Goal: Task Accomplishment & Management: Manage account settings

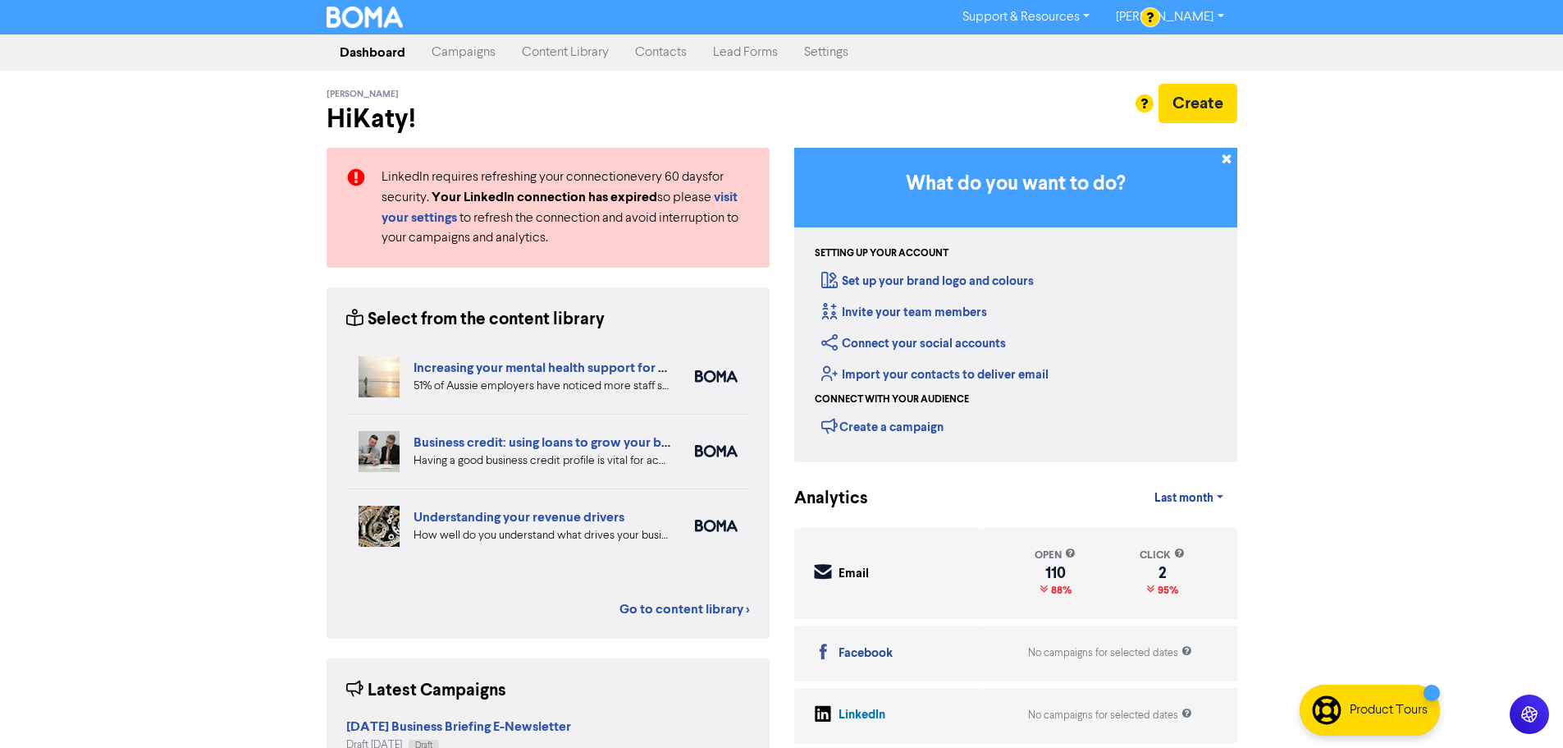
click at [651, 53] on link "Contacts" at bounding box center [661, 52] width 78 height 33
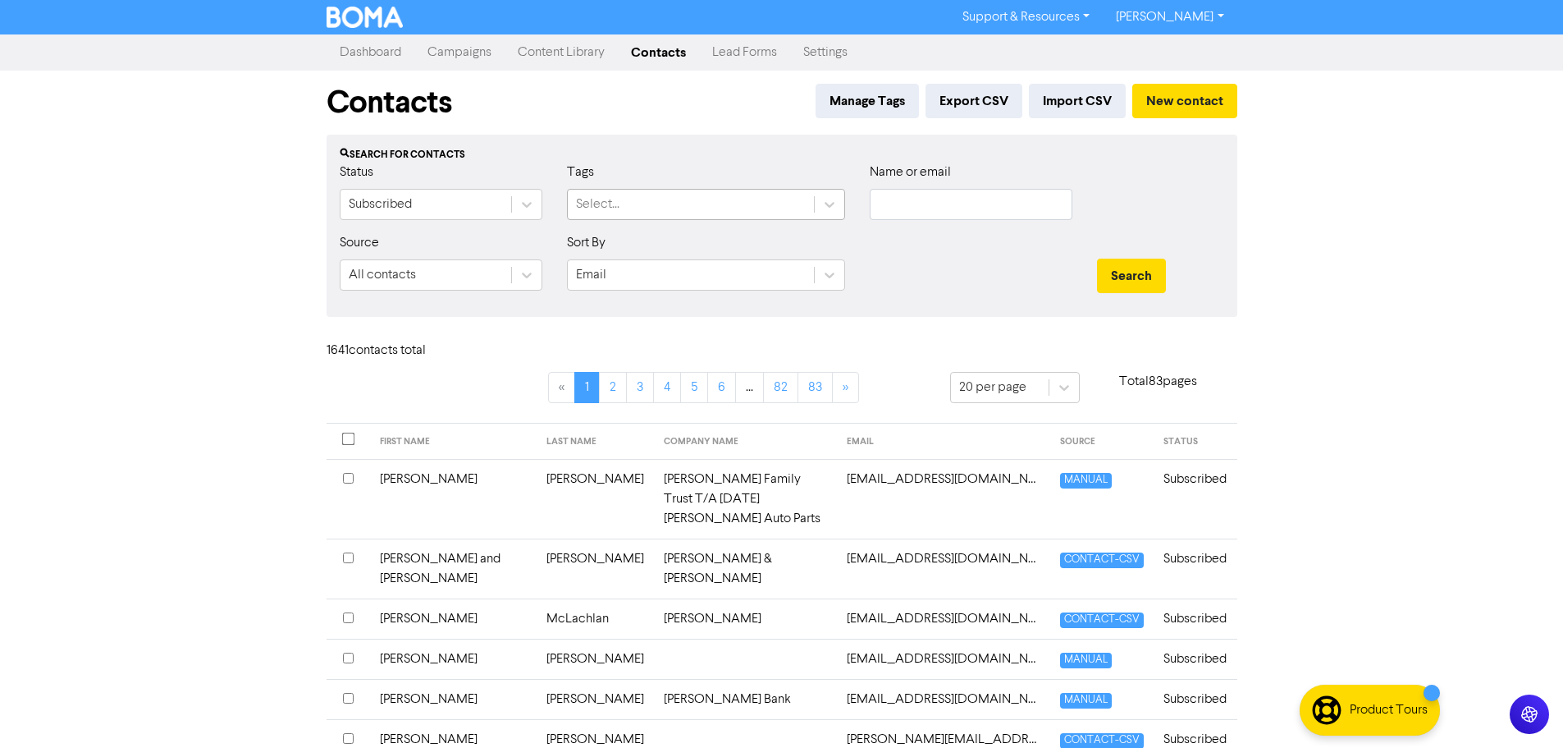
click at [779, 197] on div "Select..." at bounding box center [691, 205] width 246 height 30
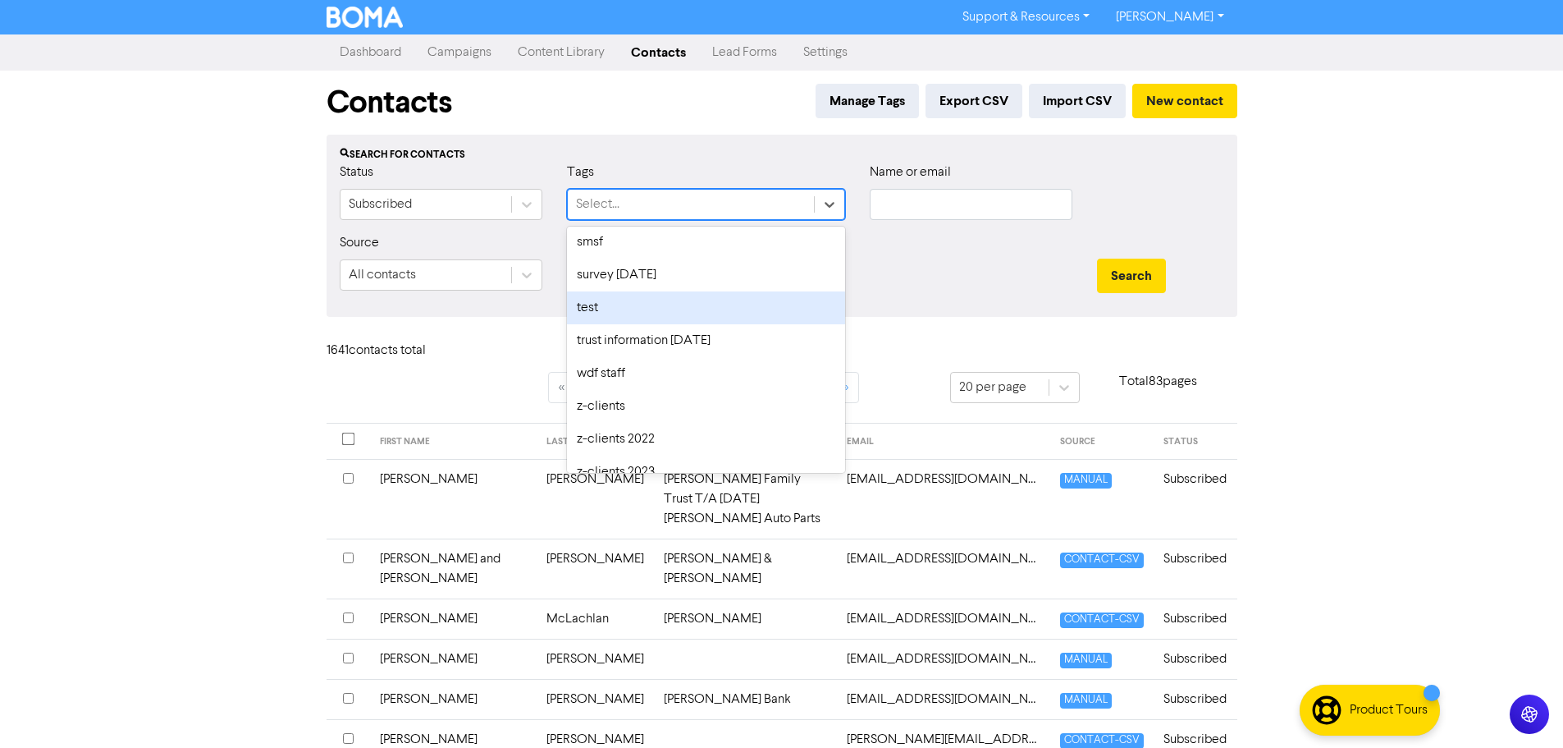
scroll to position [492, 0]
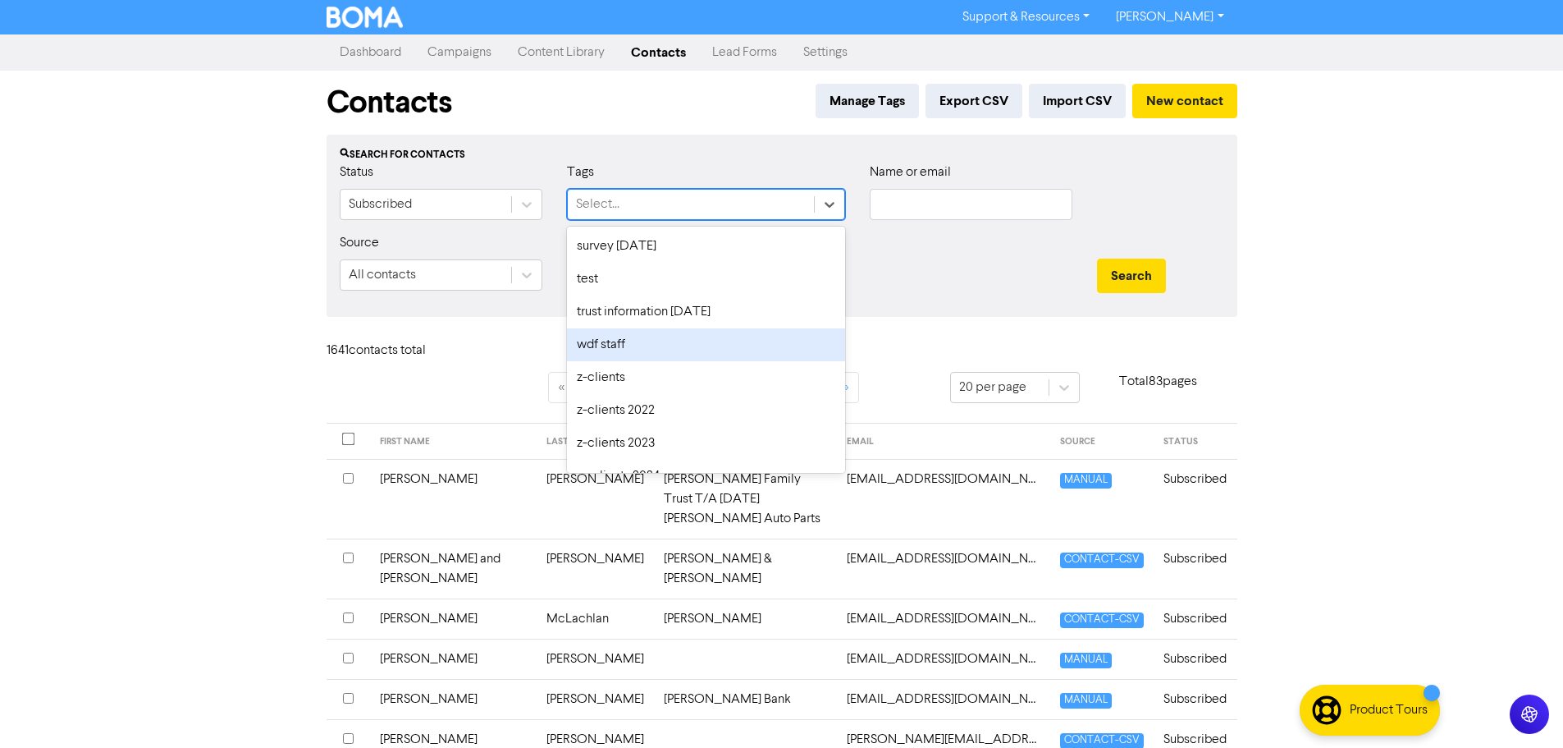
click at [712, 344] on div "wdf staff" at bounding box center [706, 344] width 278 height 33
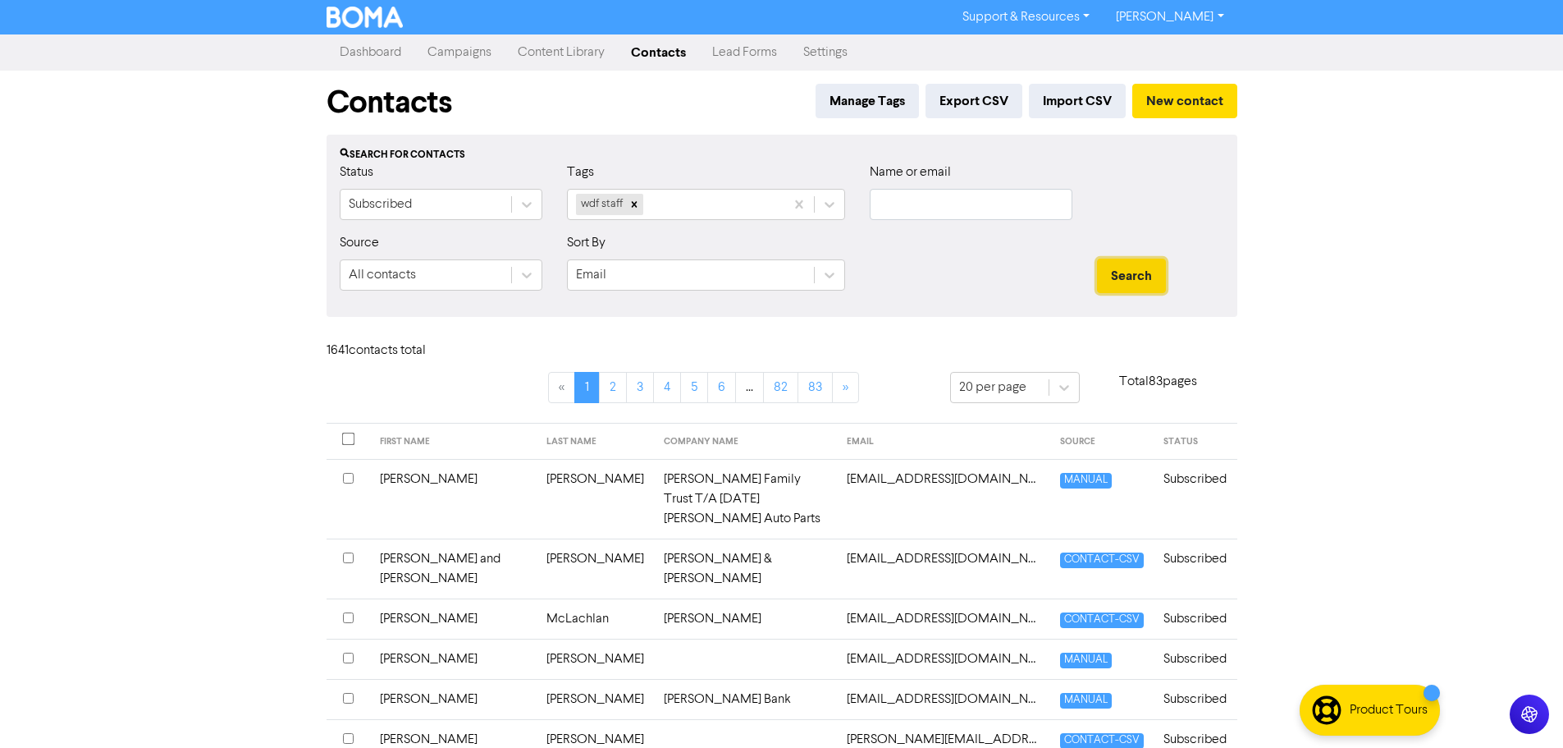
click at [1127, 272] on button "Search" at bounding box center [1131, 276] width 69 height 34
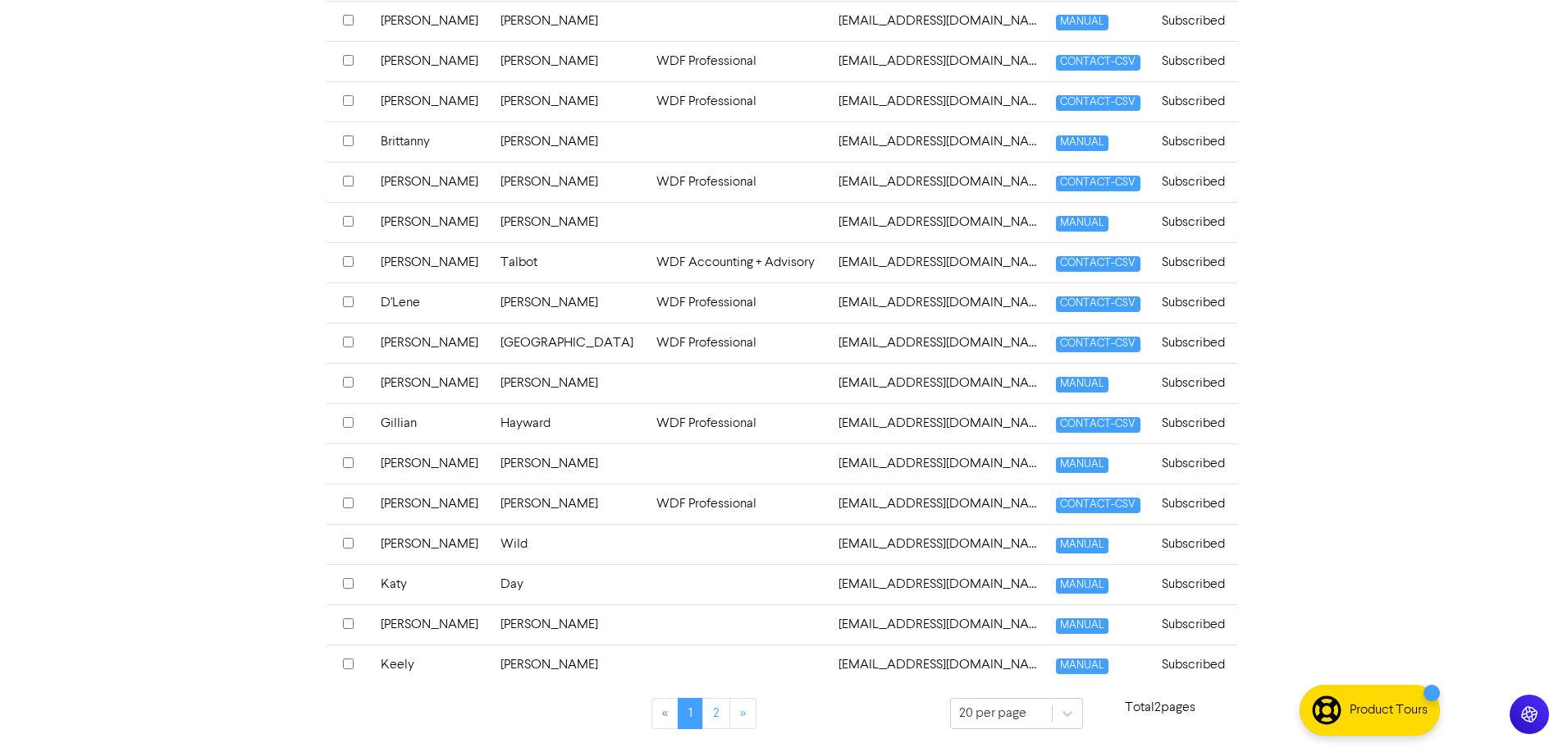
scroll to position [579, 0]
click at [723, 706] on link "2" at bounding box center [716, 712] width 28 height 31
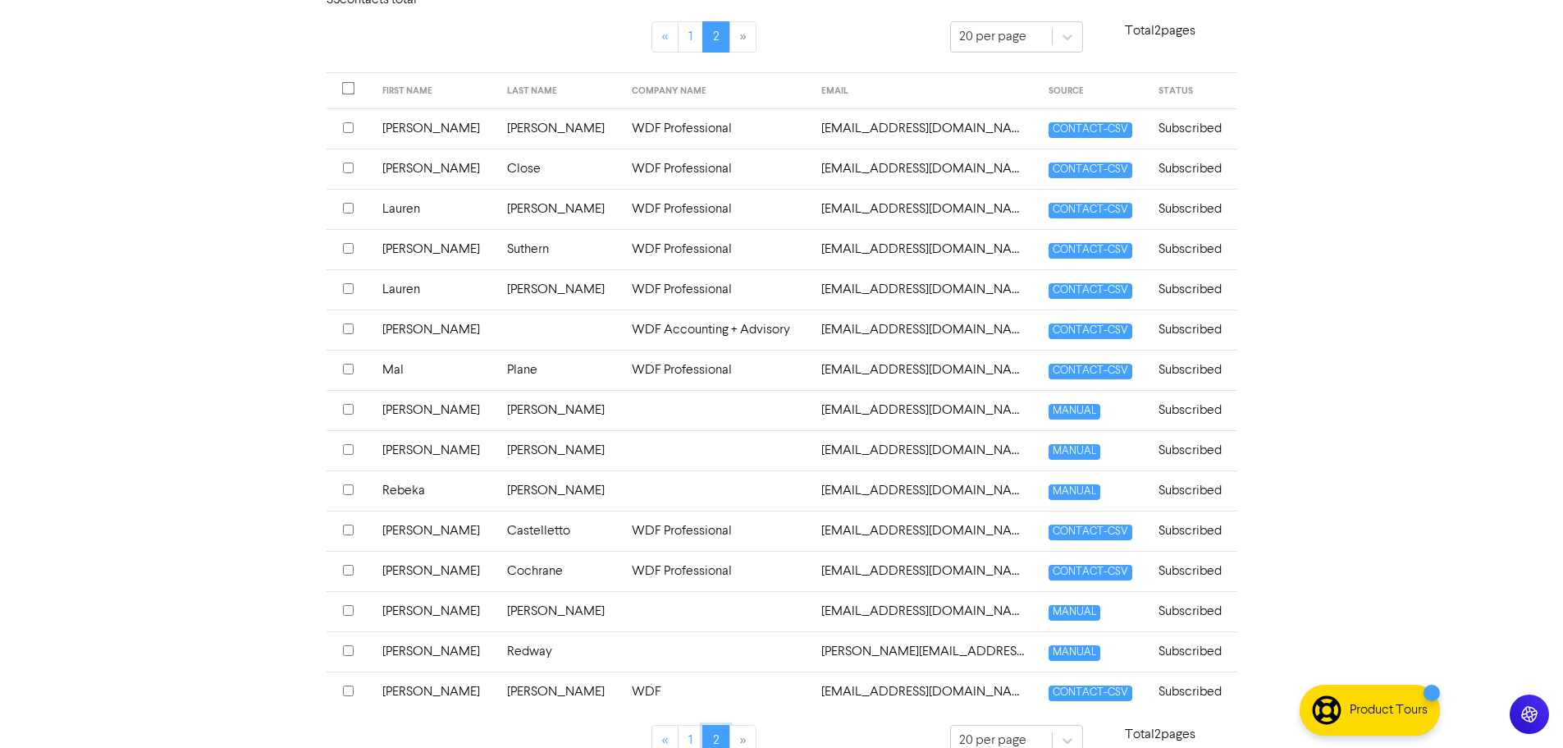
scroll to position [378, 0]
